Goal: Check status: Check status

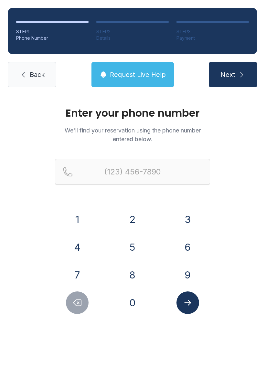
click at [135, 213] on button "2" at bounding box center [132, 219] width 23 height 23
click at [193, 222] on button "3" at bounding box center [187, 219] width 23 height 23
click at [196, 268] on button "9" at bounding box center [187, 274] width 23 height 23
click at [185, 211] on button "3" at bounding box center [187, 219] width 23 height 23
click at [143, 305] on button "0" at bounding box center [132, 302] width 23 height 23
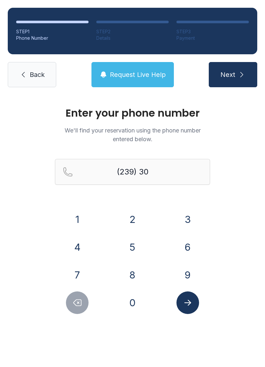
click at [83, 243] on button "4" at bounding box center [77, 247] width 23 height 23
click at [190, 249] on button "6" at bounding box center [187, 247] width 23 height 23
click at [193, 216] on button "3" at bounding box center [187, 219] width 23 height 23
click at [192, 268] on button "9" at bounding box center [187, 274] width 23 height 23
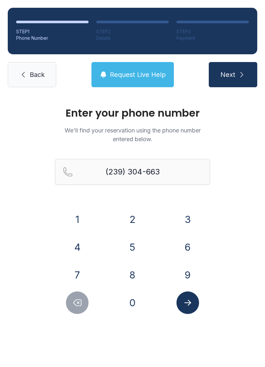
type input "[PHONE_NUMBER]"
click at [194, 305] on button "Submit lookup form" at bounding box center [187, 302] width 23 height 23
